Goal: Obtain resource: Obtain resource

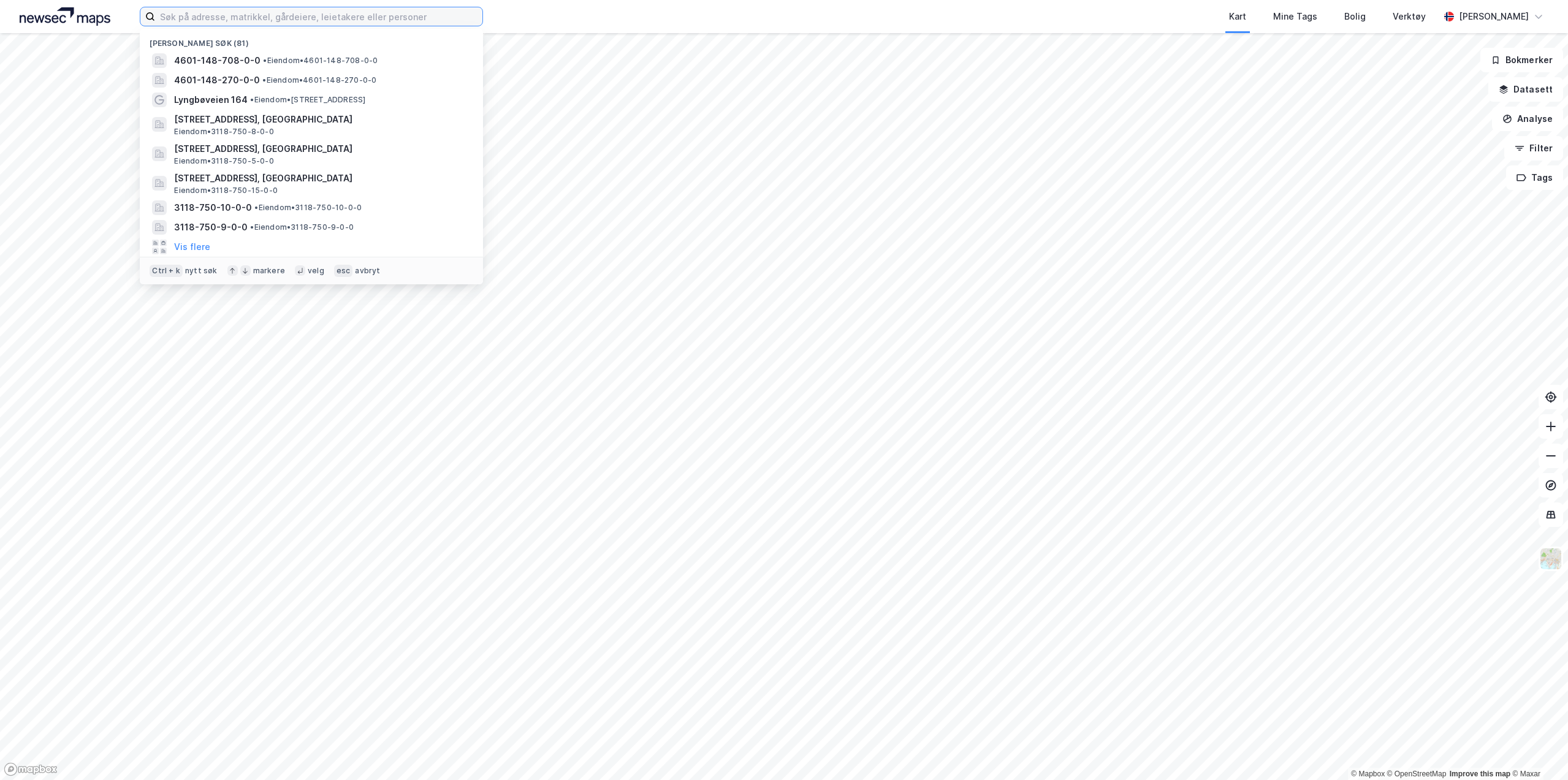
click at [281, 22] on input at bounding box center [319, 17] width 327 height 18
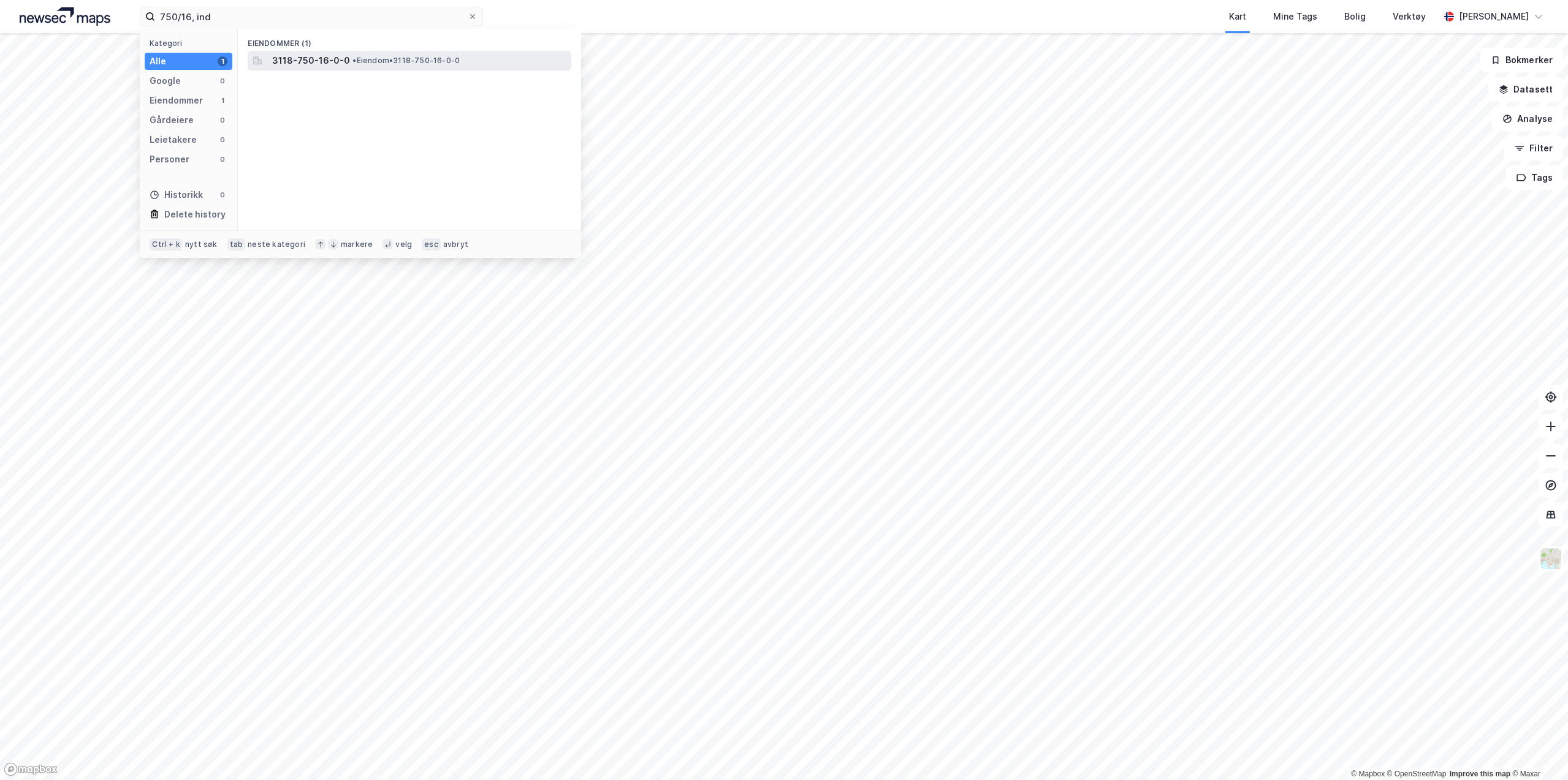
click at [314, 66] on span "3118-750-16-0-0" at bounding box center [311, 60] width 78 height 15
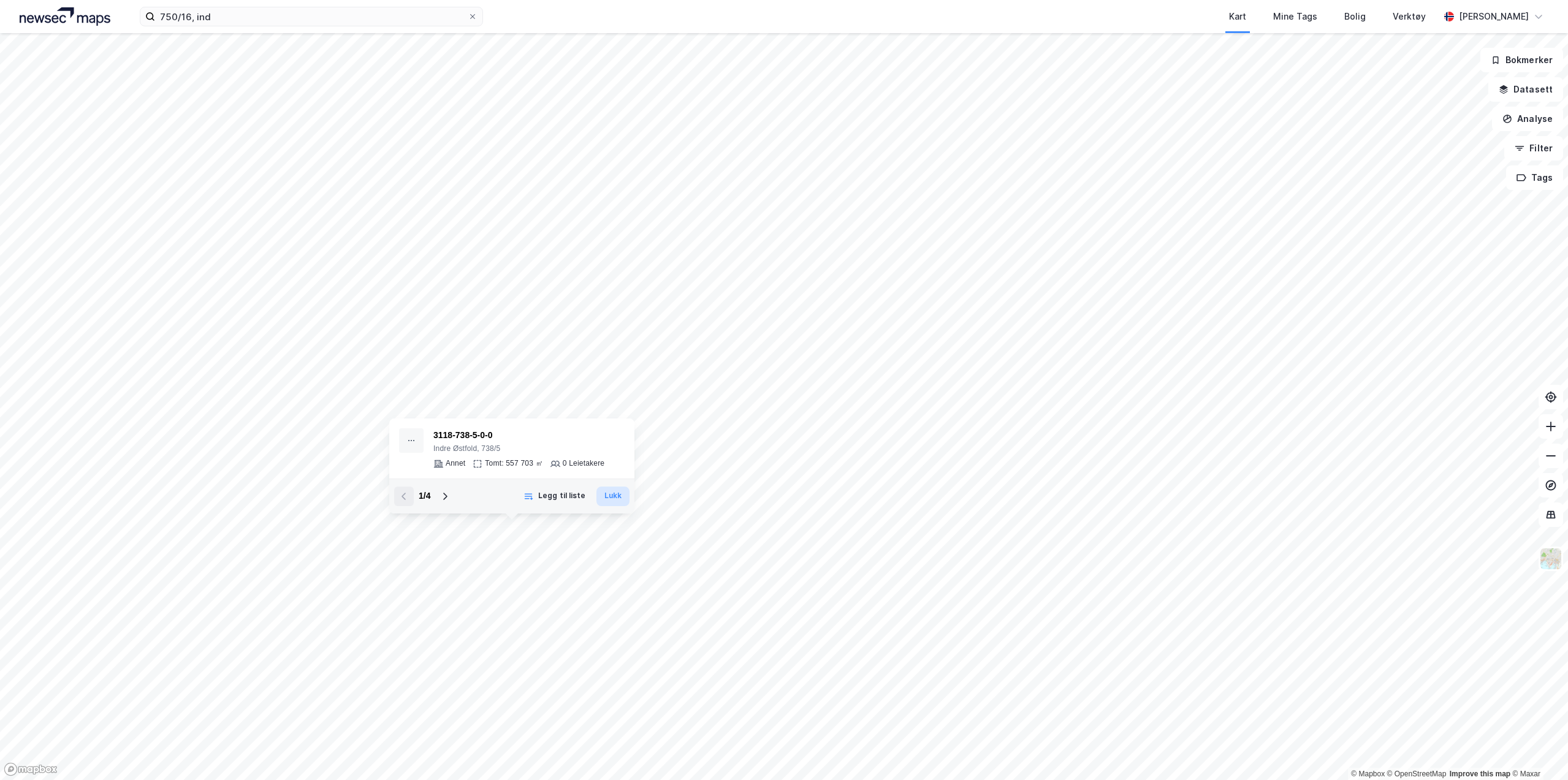
click at [628, 497] on button "Lukk" at bounding box center [612, 497] width 33 height 20
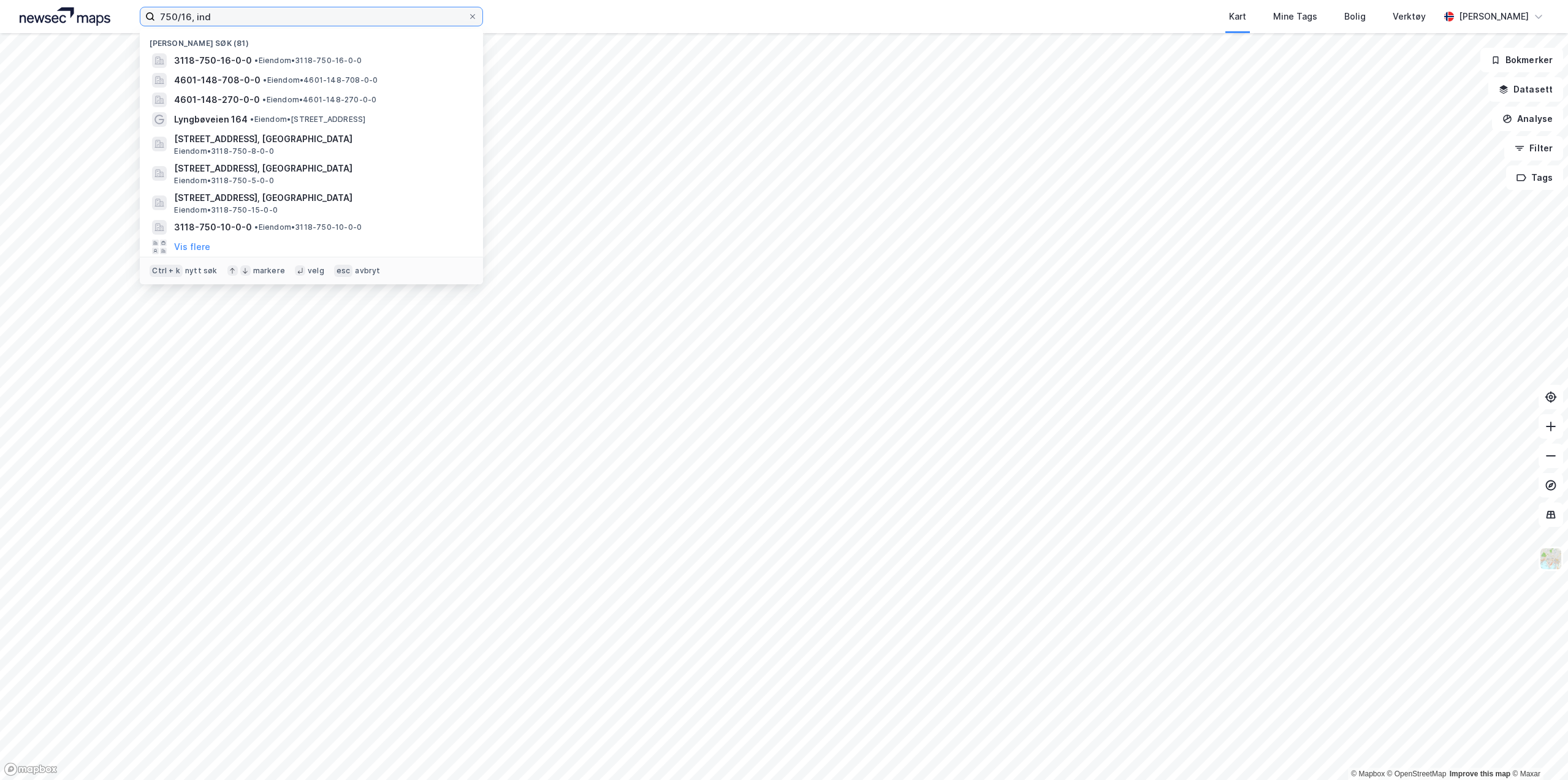
click at [186, 15] on input "750/16, ind" at bounding box center [311, 17] width 313 height 18
click at [247, 23] on input "750/16, ind" at bounding box center [311, 17] width 313 height 18
click at [183, 15] on input "750/16, ind" at bounding box center [311, 17] width 313 height 18
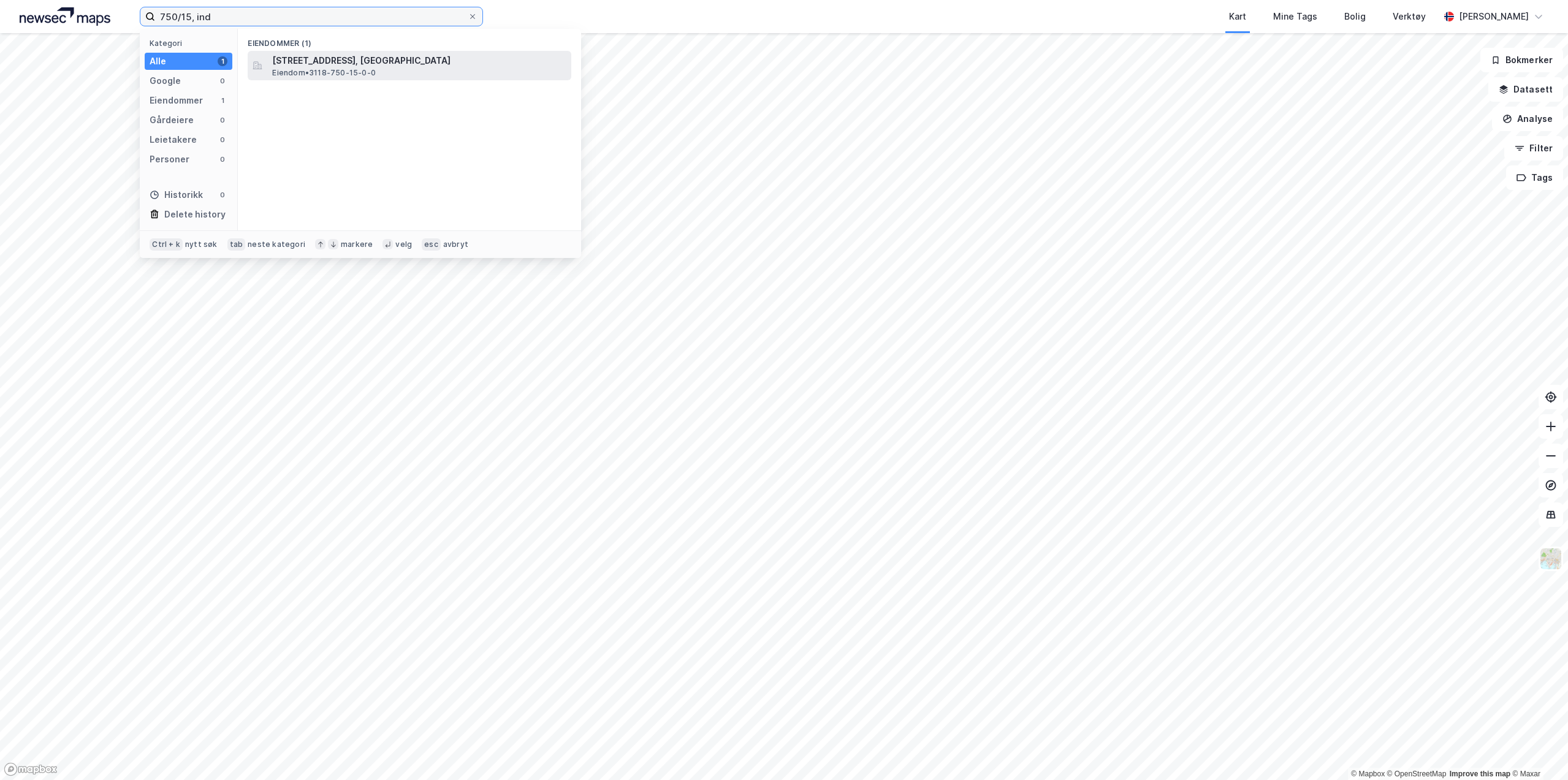
type input "750/15, ind"
click at [314, 58] on span "Nesveien 171, 1866, BÅSTAD, INDRE ØSTFOLD" at bounding box center [419, 60] width 294 height 15
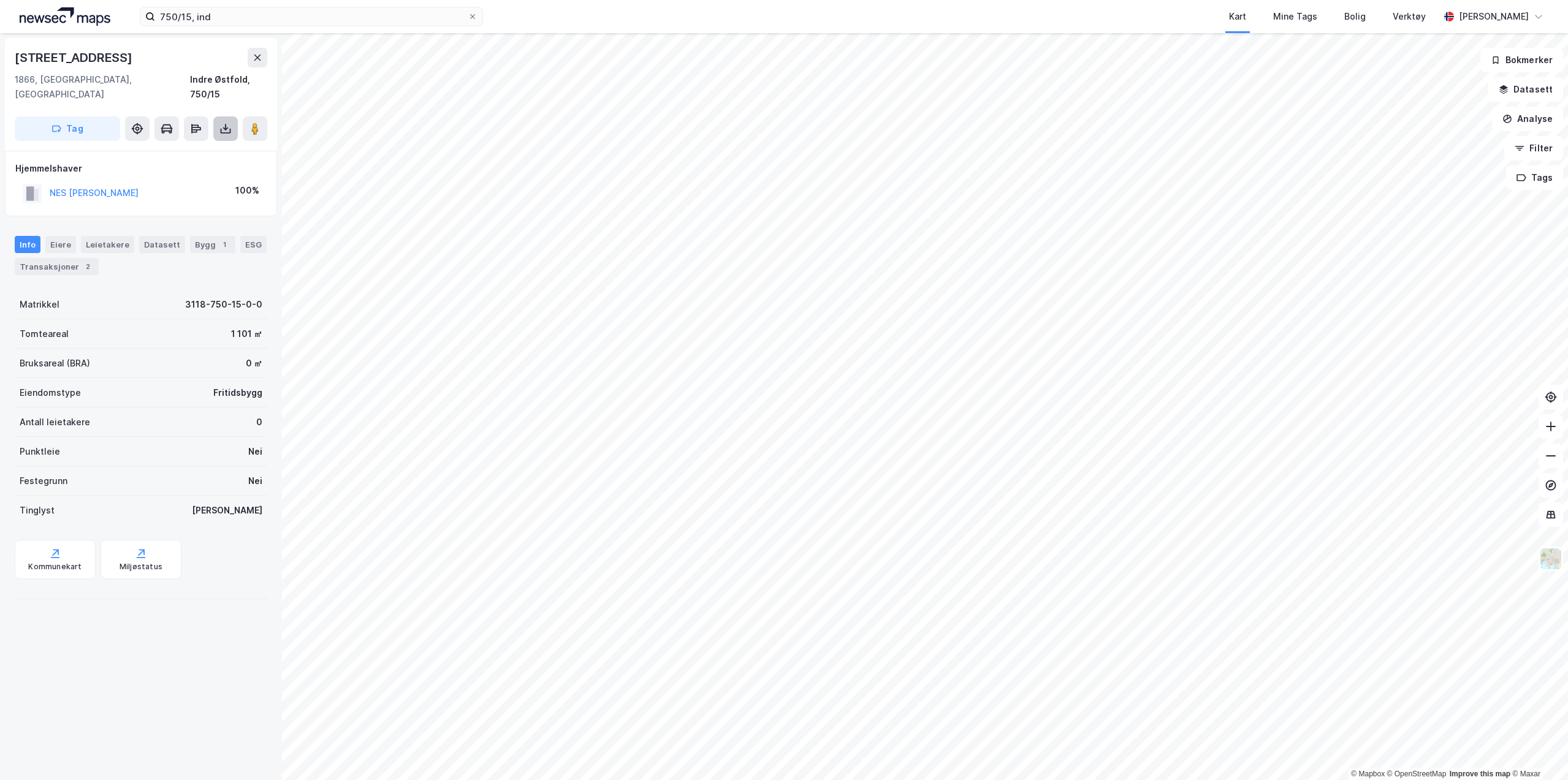
click at [223, 116] on button at bounding box center [225, 128] width 24 height 24
click at [198, 148] on div "Last ned grunnbok" at bounding box center [164, 153] width 71 height 10
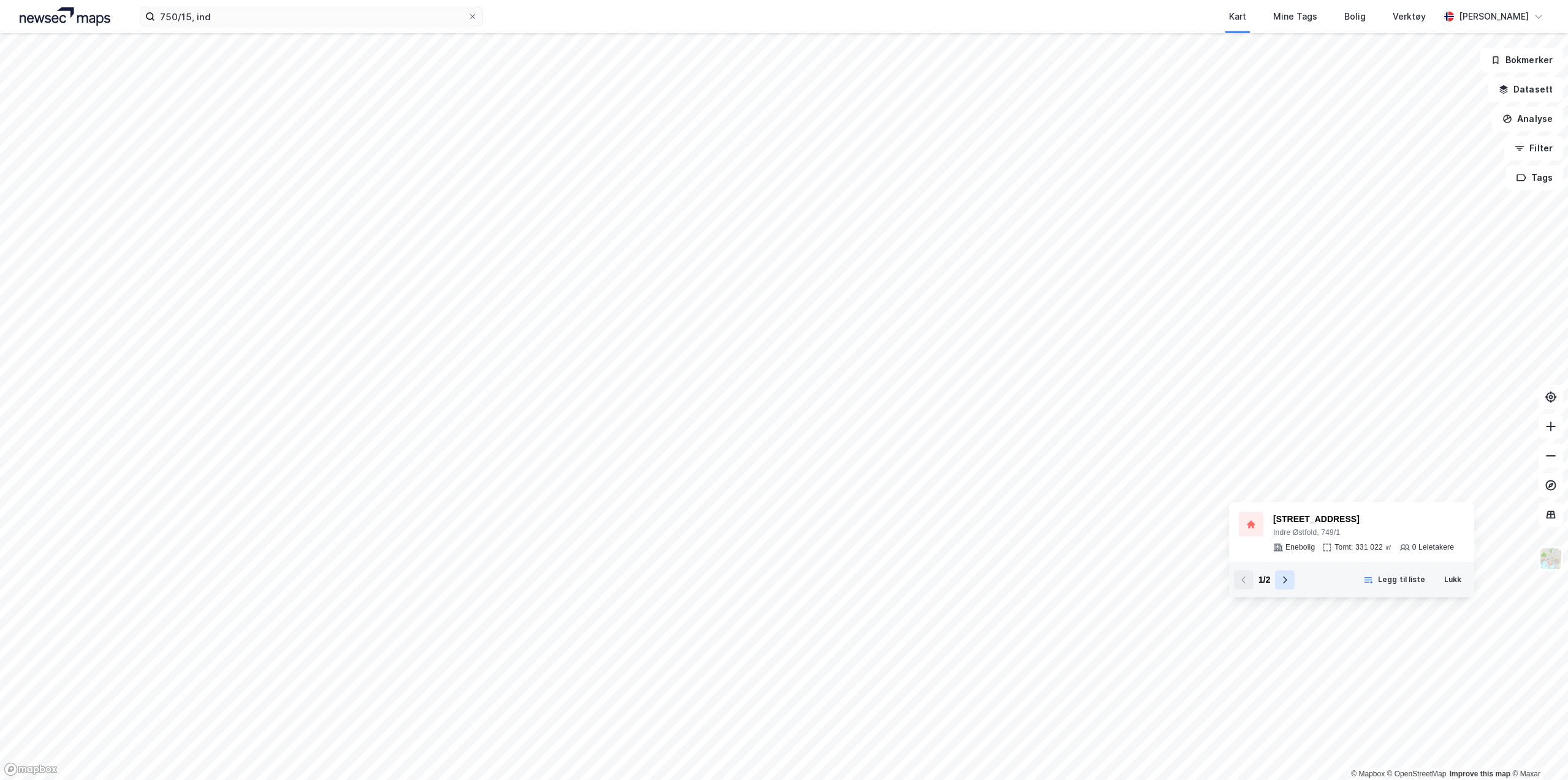
click at [1286, 583] on icon at bounding box center [1285, 579] width 10 height 10
click at [1246, 580] on icon at bounding box center [1243, 579] width 10 height 10
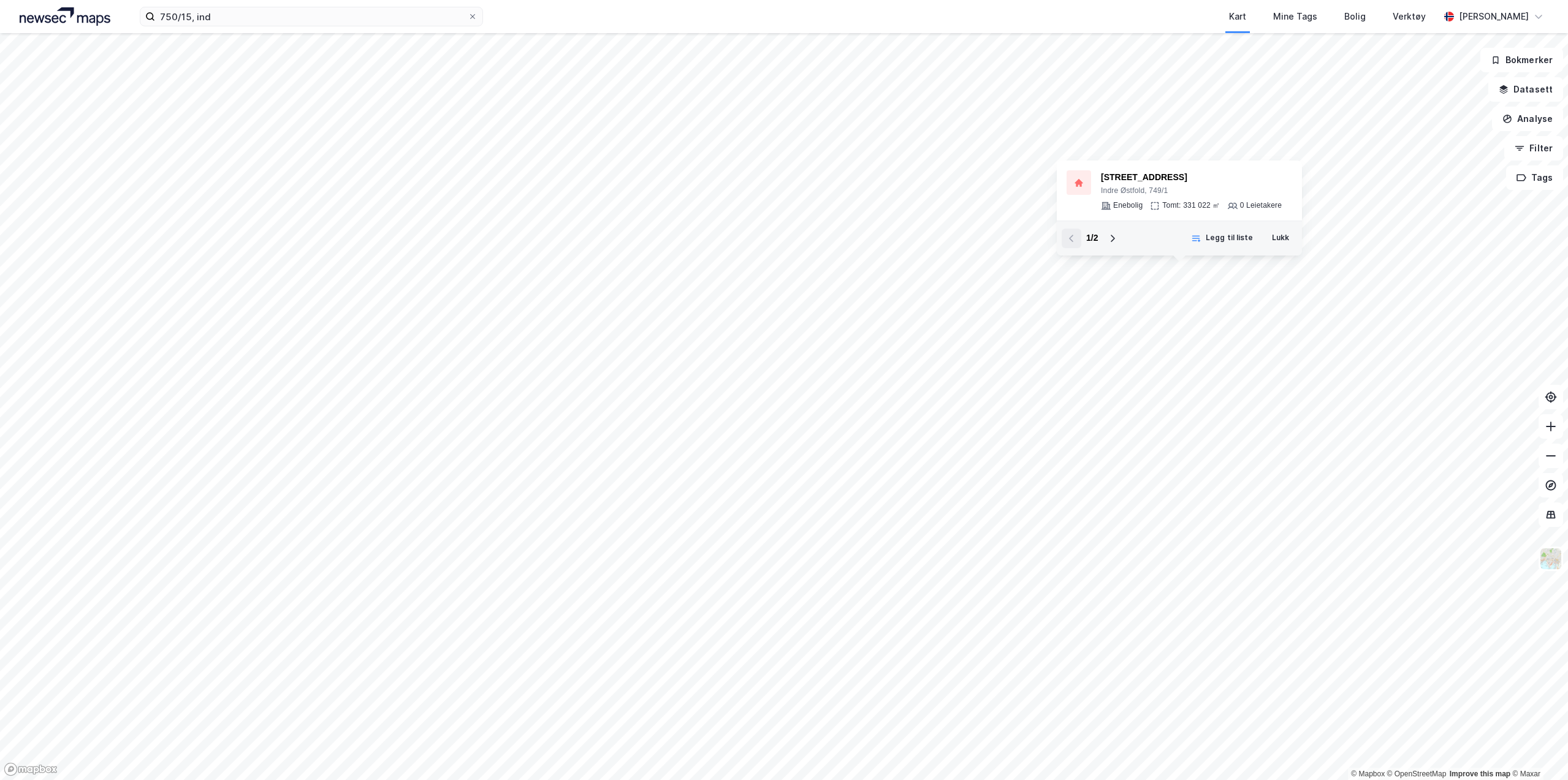
click at [1279, 250] on div "1 / 2 Legg til liste Lukk" at bounding box center [1179, 238] width 245 height 35
click at [1059, 144] on button "Lukk" at bounding box center [1061, 150] width 33 height 20
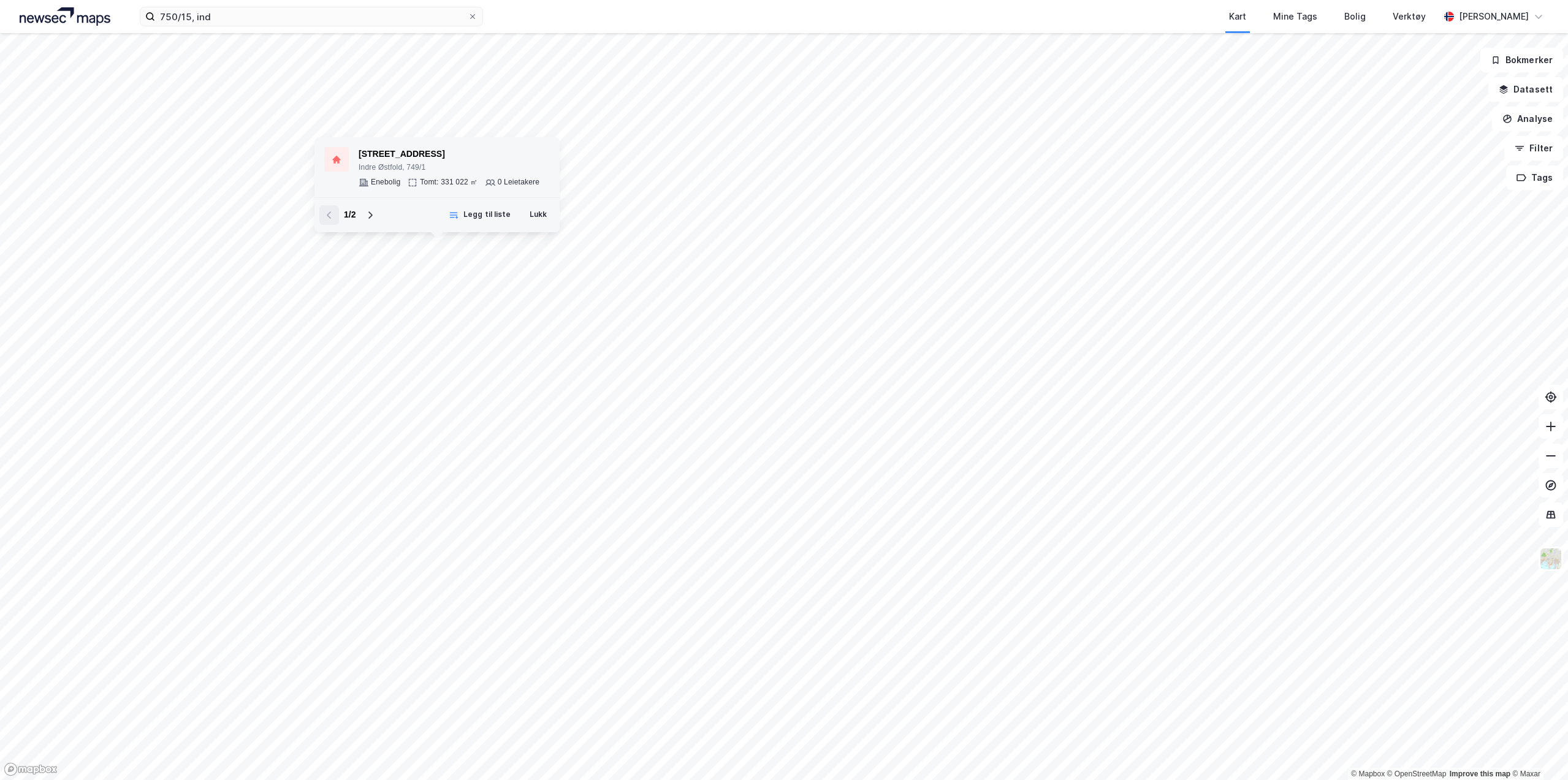
click at [374, 154] on div "Nesveien 58" at bounding box center [449, 154] width 181 height 15
